Goal: Task Accomplishment & Management: Complete application form

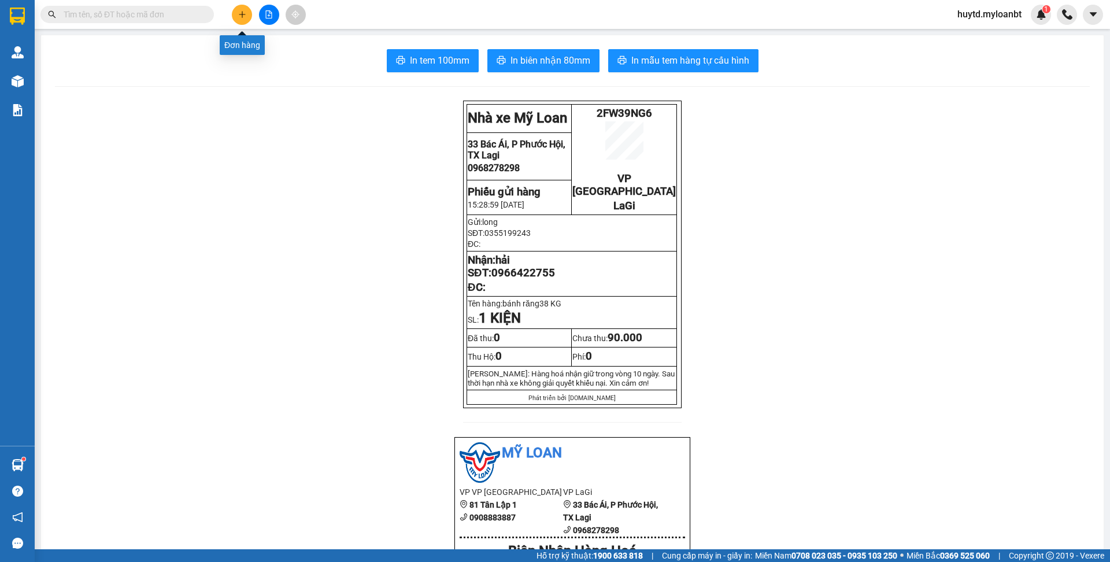
click at [234, 15] on button at bounding box center [242, 15] width 20 height 20
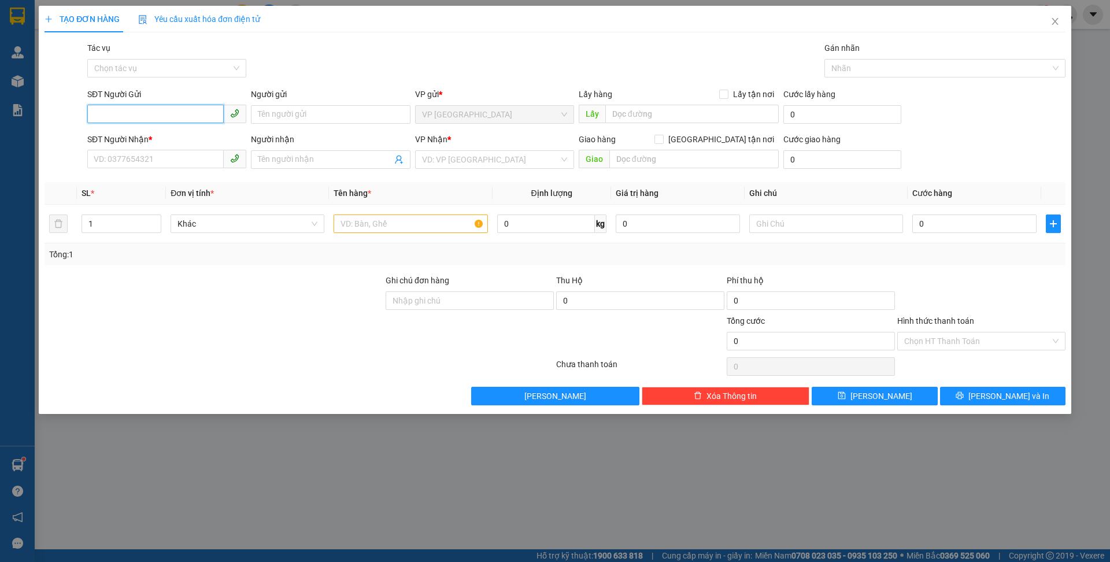
click at [166, 115] on input "SĐT Người Gửi" at bounding box center [155, 114] width 136 height 19
click at [154, 115] on input "SĐT Người Gửi" at bounding box center [155, 114] width 136 height 19
type input "0963696992"
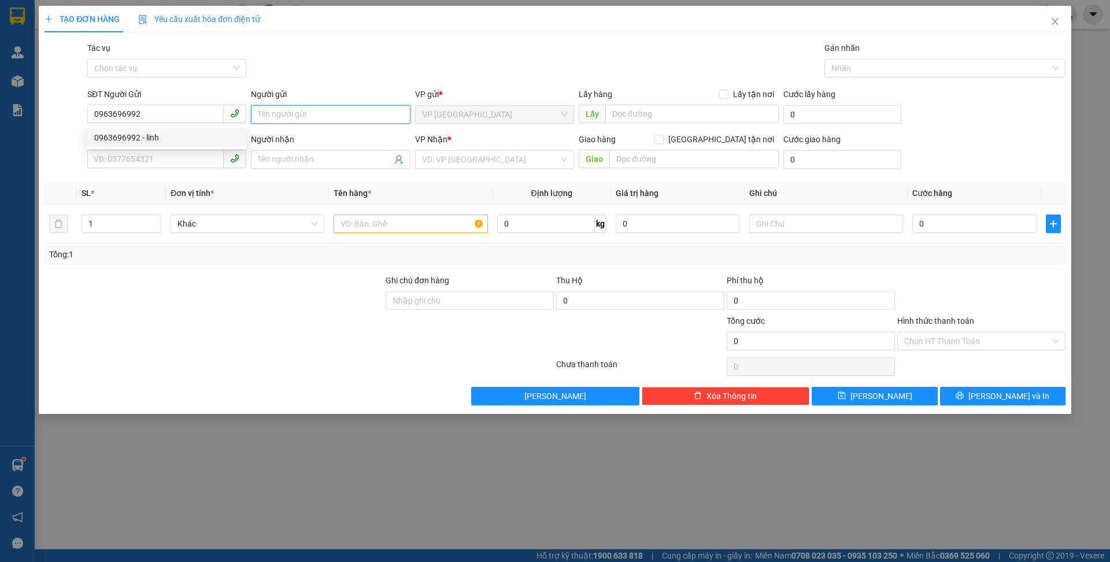
click at [303, 116] on input "Người gửi" at bounding box center [330, 114] width 159 height 19
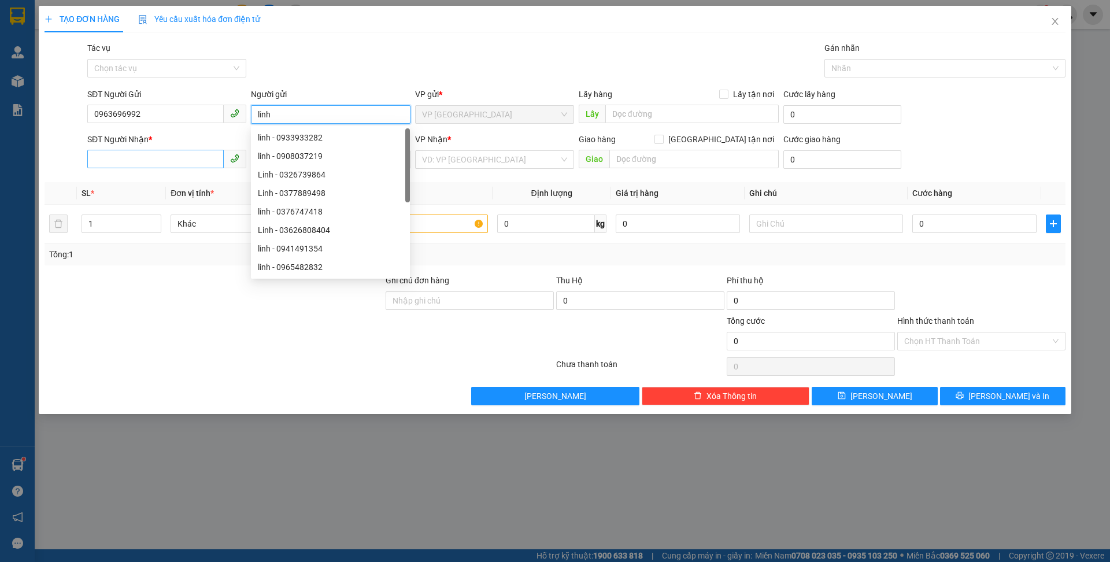
type input "linh"
click at [160, 161] on input "SĐT Người Nhận *" at bounding box center [155, 159] width 136 height 19
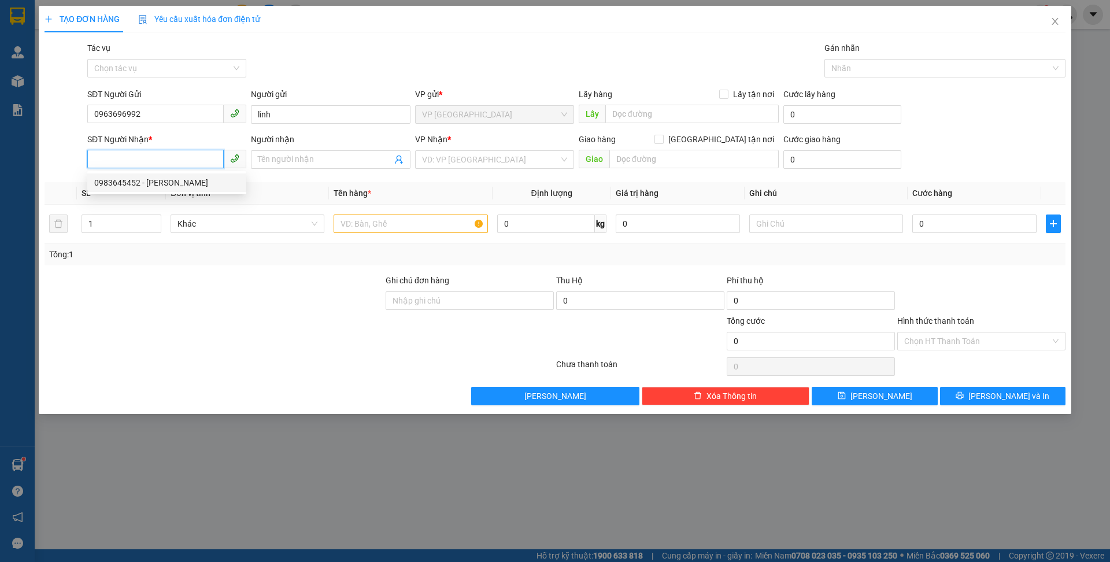
click at [154, 185] on div "0983645452 - [PERSON_NAME]" at bounding box center [166, 182] width 145 height 13
type input "0983645452"
type input "[PERSON_NAME]"
type input "1004 tân xuân"
click at [425, 224] on input "text" at bounding box center [411, 224] width 154 height 19
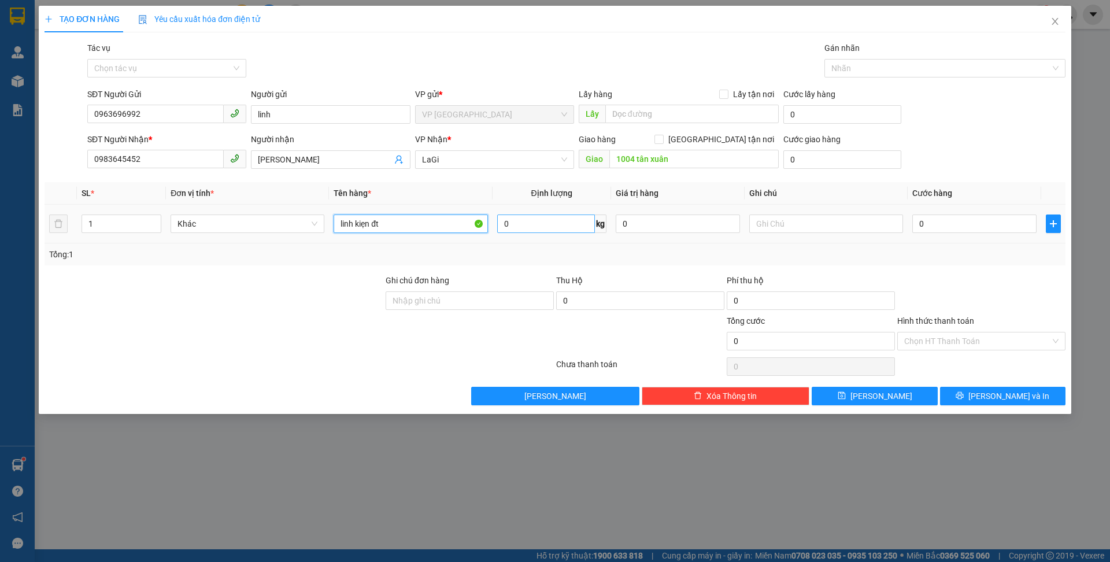
type input "linh kiẹn đt"
click at [556, 226] on input "0" at bounding box center [546, 224] width 98 height 19
type input "3"
click at [215, 329] on div at bounding box center [213, 335] width 341 height 40
click at [957, 229] on input "0" at bounding box center [975, 224] width 124 height 19
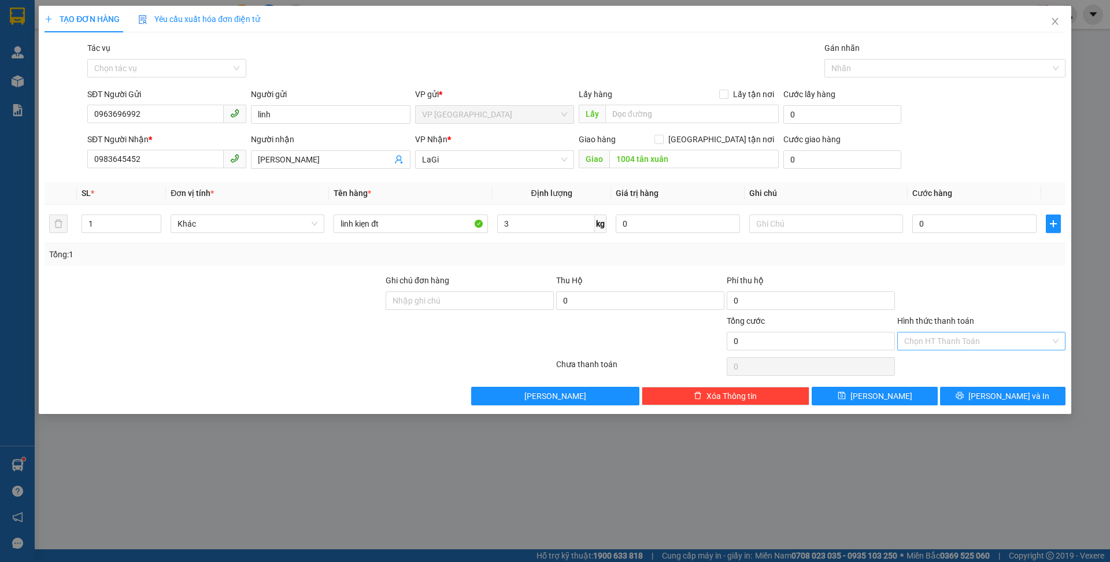
click at [983, 341] on input "Hình thức thanh toán" at bounding box center [978, 341] width 146 height 17
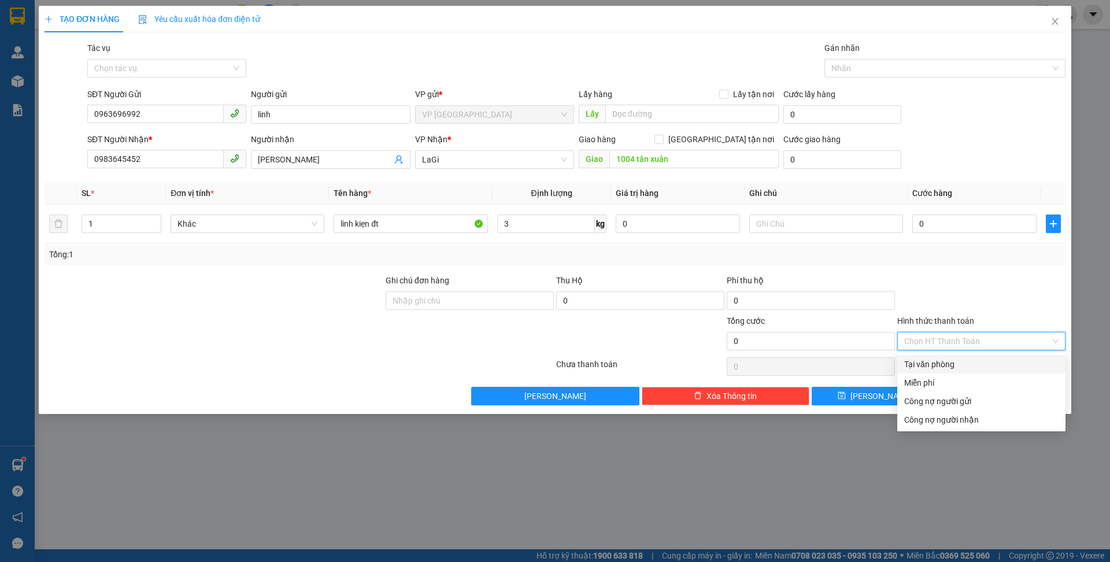
click at [955, 364] on div "Tại văn phòng" at bounding box center [982, 364] width 154 height 13
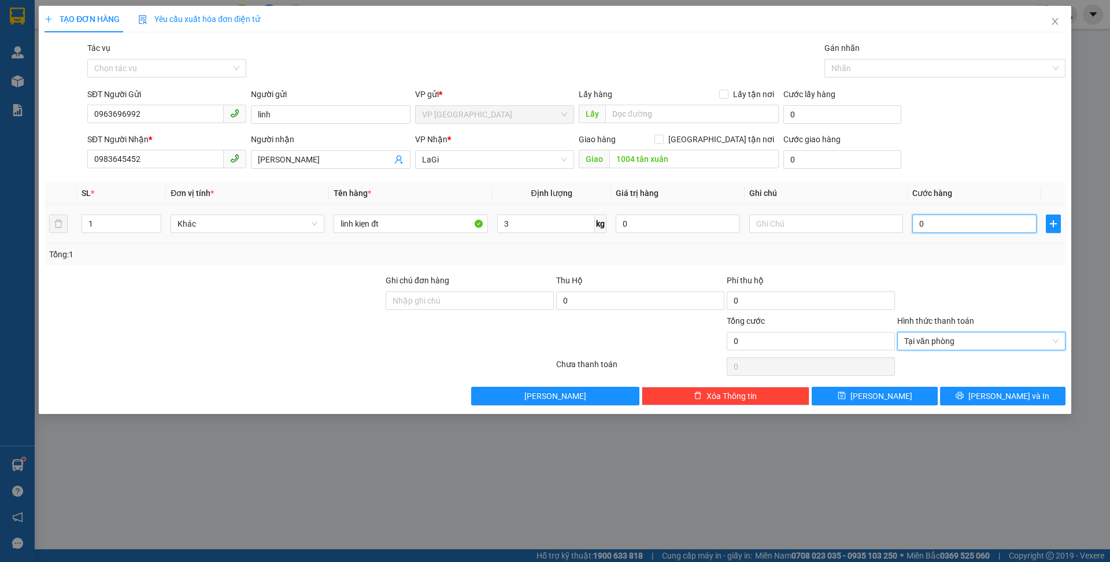
click at [979, 224] on input "0" at bounding box center [975, 224] width 124 height 19
type input "6"
type input "60"
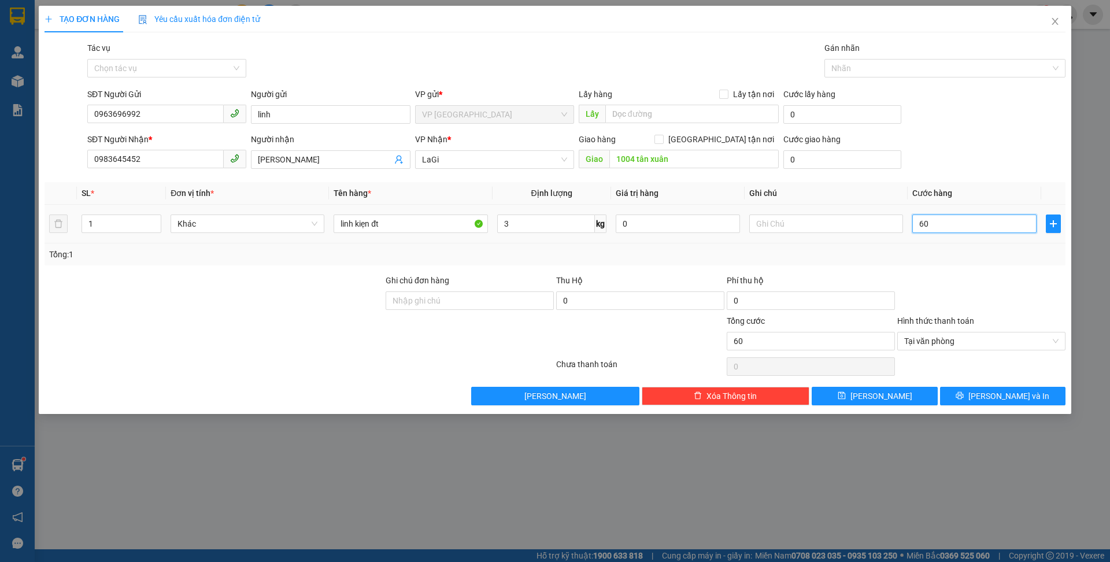
type input "600"
type input "6.000"
type input "60.000"
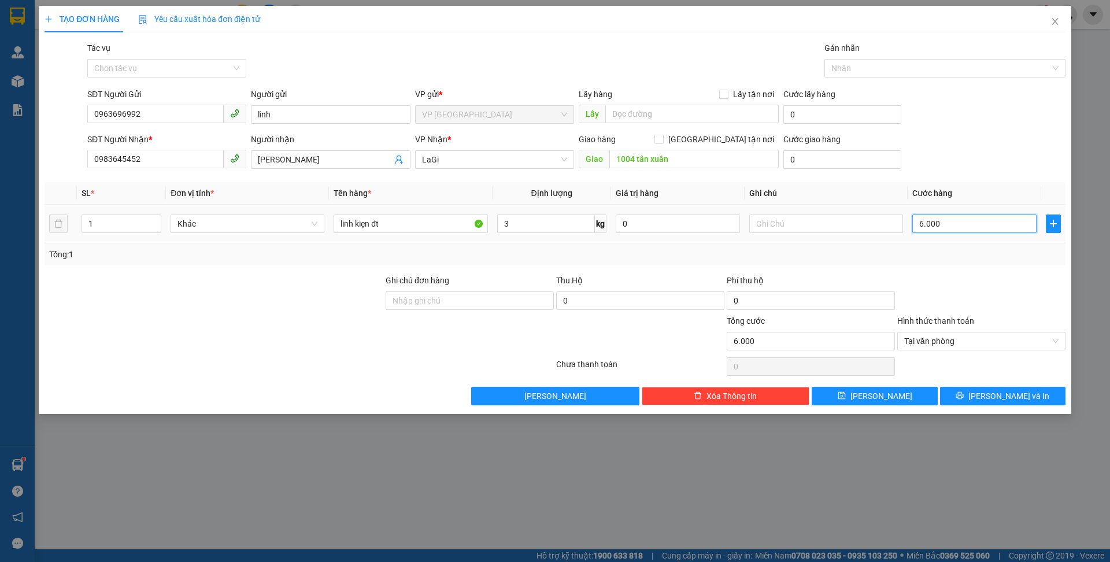
type input "60.000"
click at [1016, 394] on span "[PERSON_NAME] và In" at bounding box center [1009, 396] width 81 height 13
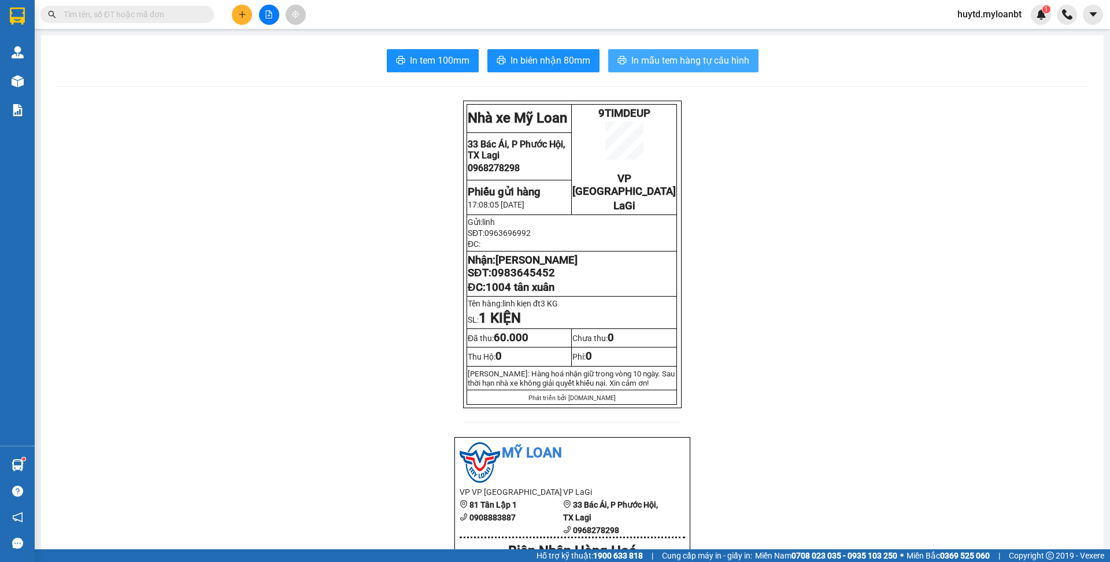
click at [693, 58] on span "In mẫu tem hàng tự cấu hình" at bounding box center [691, 60] width 118 height 14
